Goal: Task Accomplishment & Management: Manage account settings

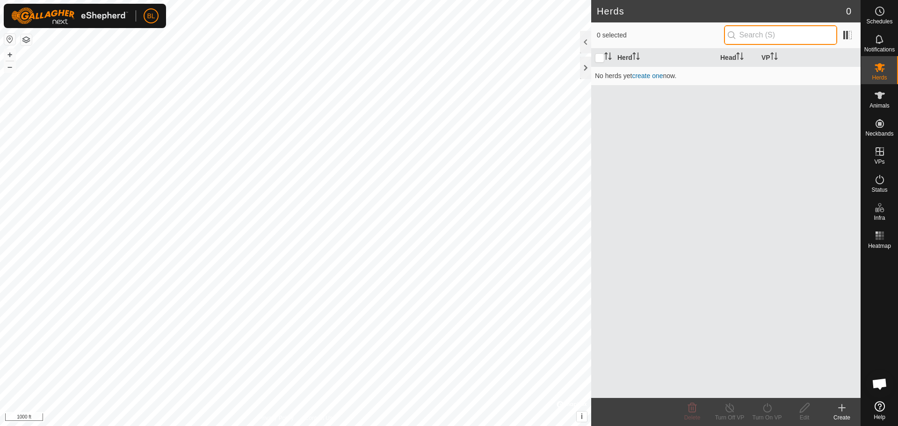
click at [747, 33] on input "text" at bounding box center [780, 35] width 113 height 20
type input "Test"
click at [726, 131] on div "Herd Head VP No herds yet create one now." at bounding box center [726, 224] width 270 height 350
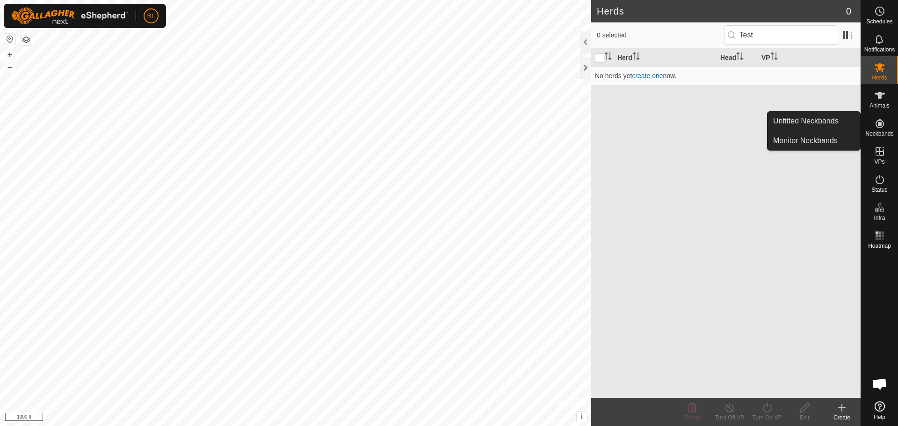
click at [865, 124] on div "Neckbands" at bounding box center [879, 126] width 37 height 28
click at [826, 125] on link "Unfitted Neckbands" at bounding box center [814, 121] width 93 height 19
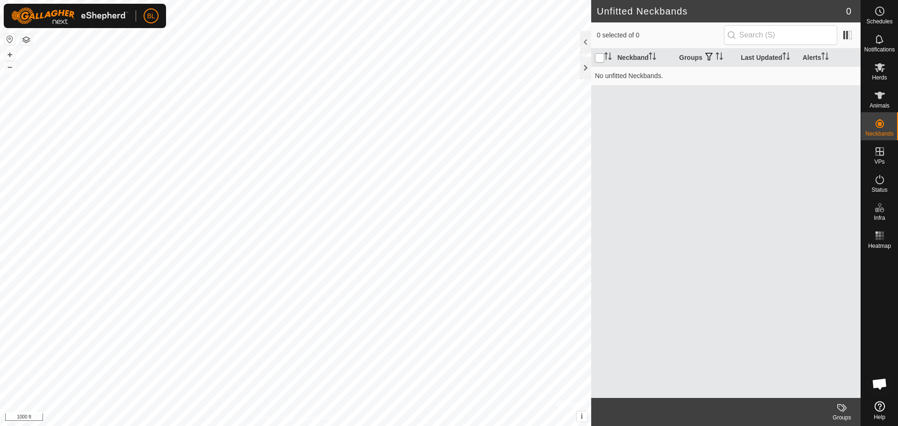
click at [601, 61] on input "checkbox" at bounding box center [599, 57] width 9 height 9
checkbox input "true"
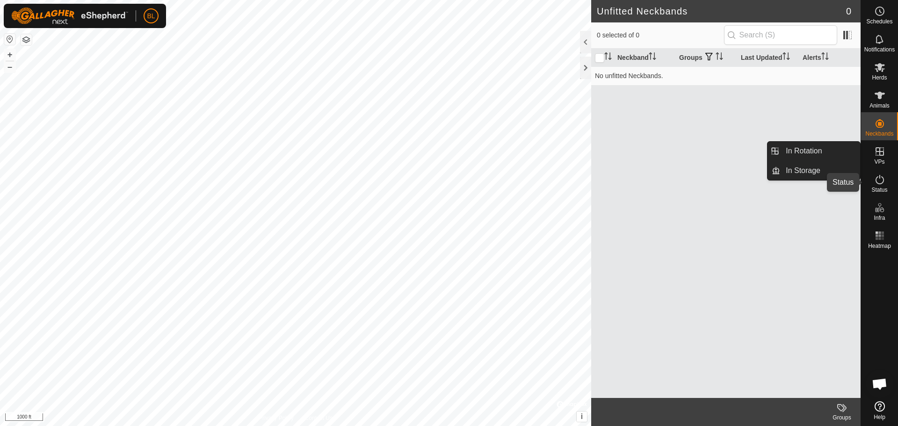
click at [881, 187] on span "Status" at bounding box center [880, 190] width 16 height 6
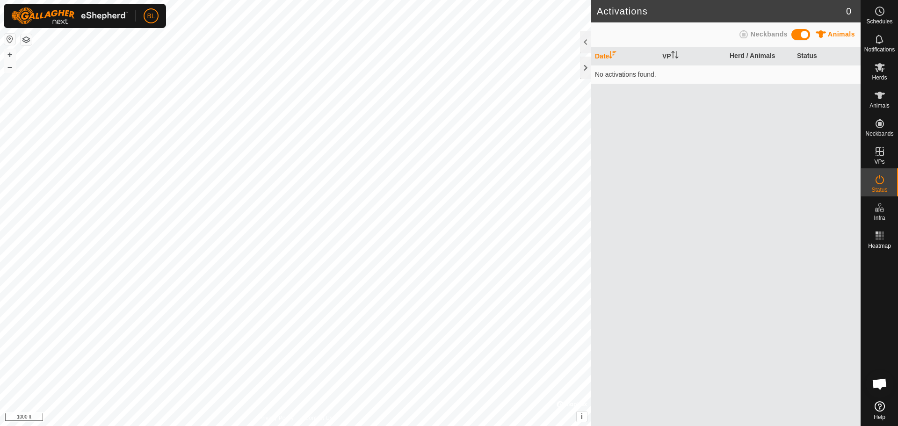
click at [802, 34] on span at bounding box center [801, 34] width 19 height 11
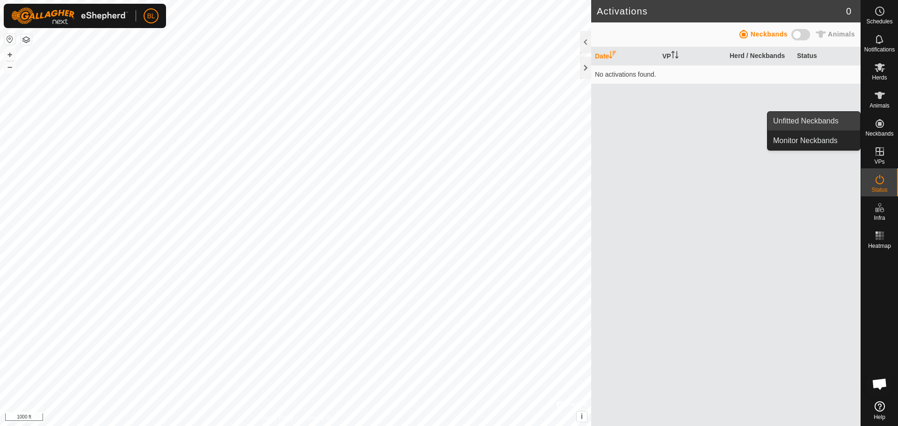
click at [843, 123] on link "Unfitted Neckbands" at bounding box center [814, 121] width 93 height 19
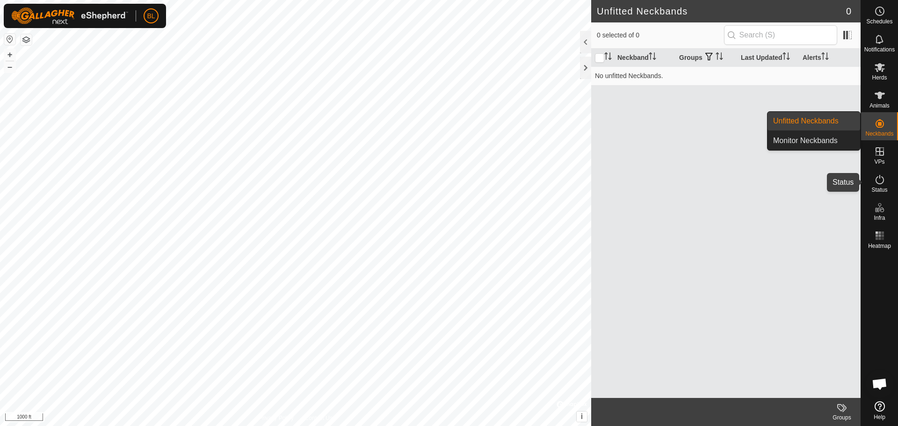
click at [884, 182] on icon at bounding box center [880, 179] width 11 height 11
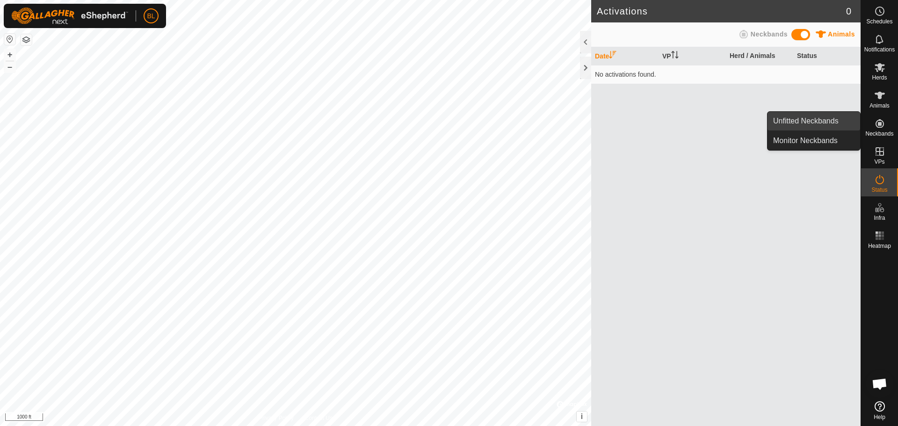
click at [811, 117] on link "Unfitted Neckbands" at bounding box center [814, 121] width 93 height 19
